Goal: Information Seeking & Learning: Learn about a topic

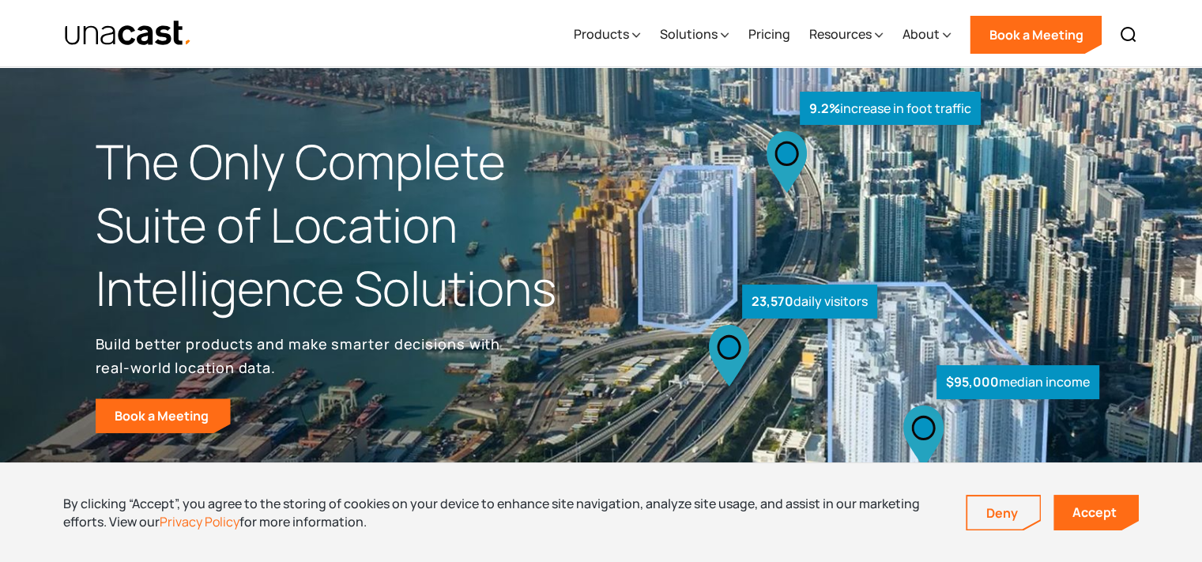
click at [760, 34] on link "Pricing" at bounding box center [769, 34] width 42 height 65
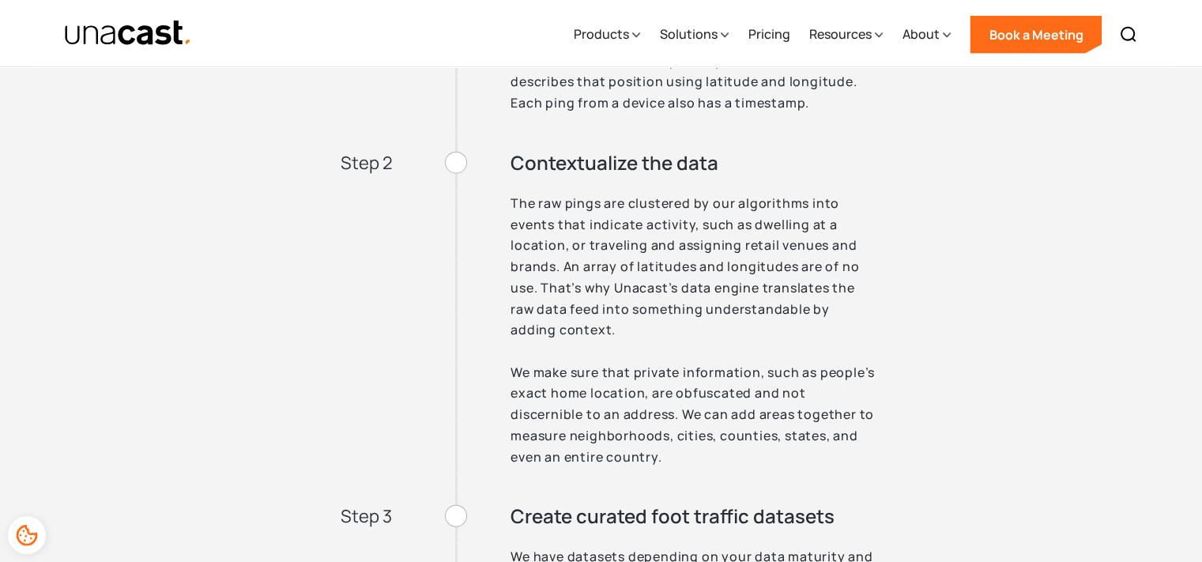
scroll to position [3635, 0]
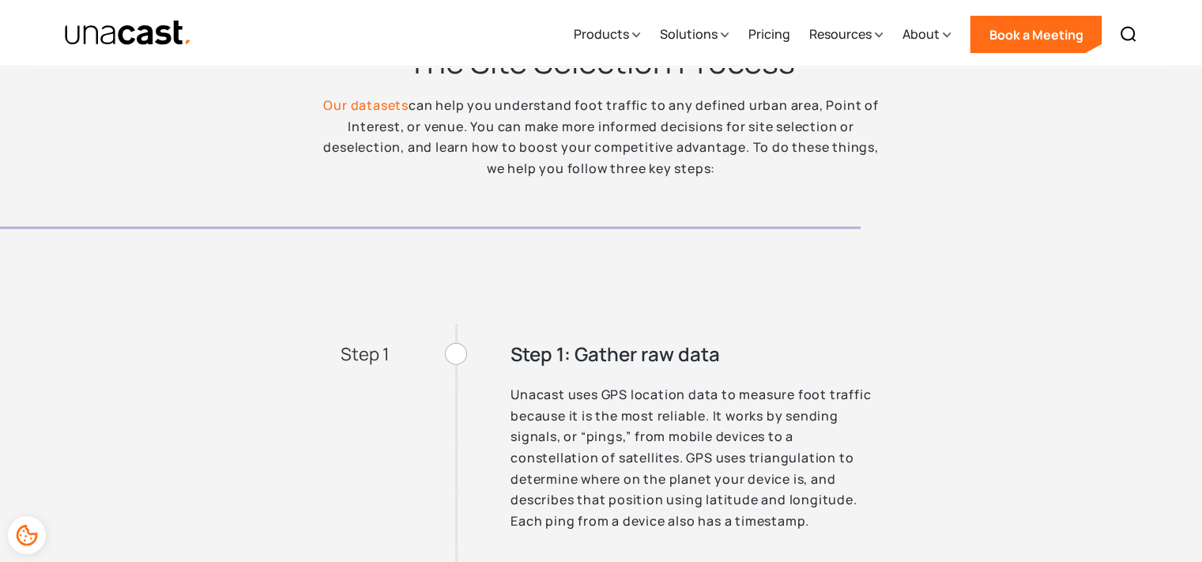
click at [602, 33] on div "Products" at bounding box center [600, 33] width 55 height 19
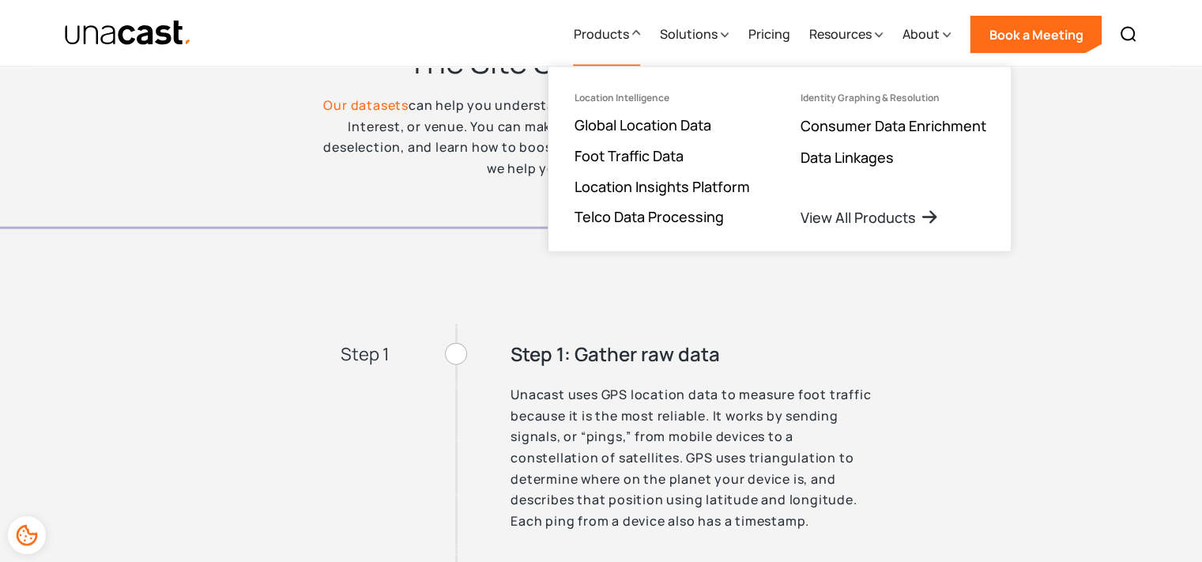
click at [620, 126] on link "Global Location Data" at bounding box center [642, 124] width 137 height 19
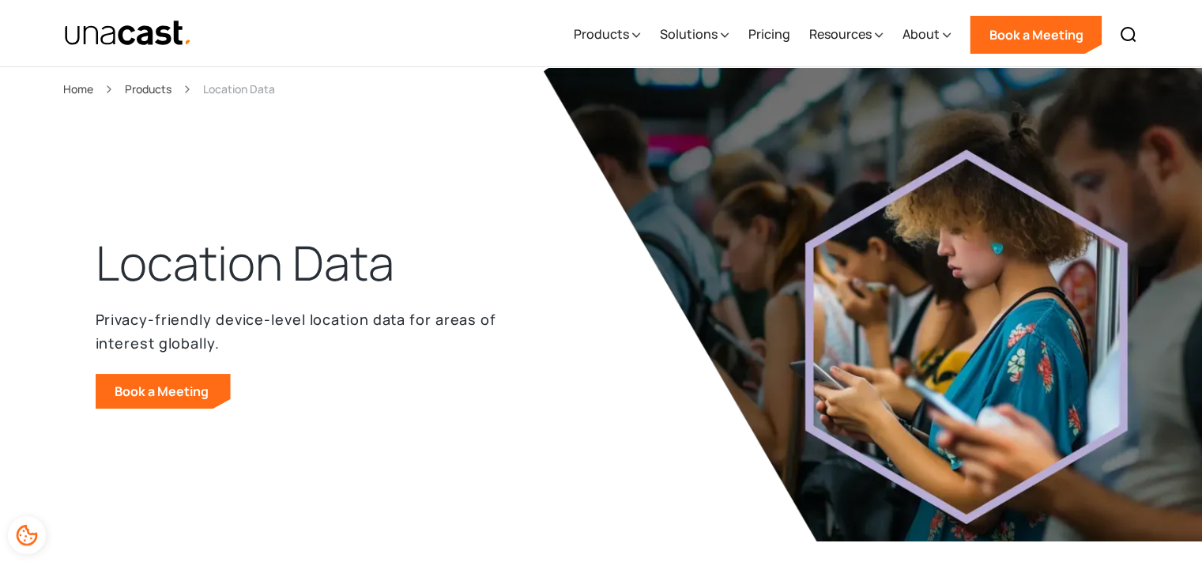
click at [775, 33] on link "Pricing" at bounding box center [769, 34] width 42 height 65
